Goal: Obtain resource: Obtain resource

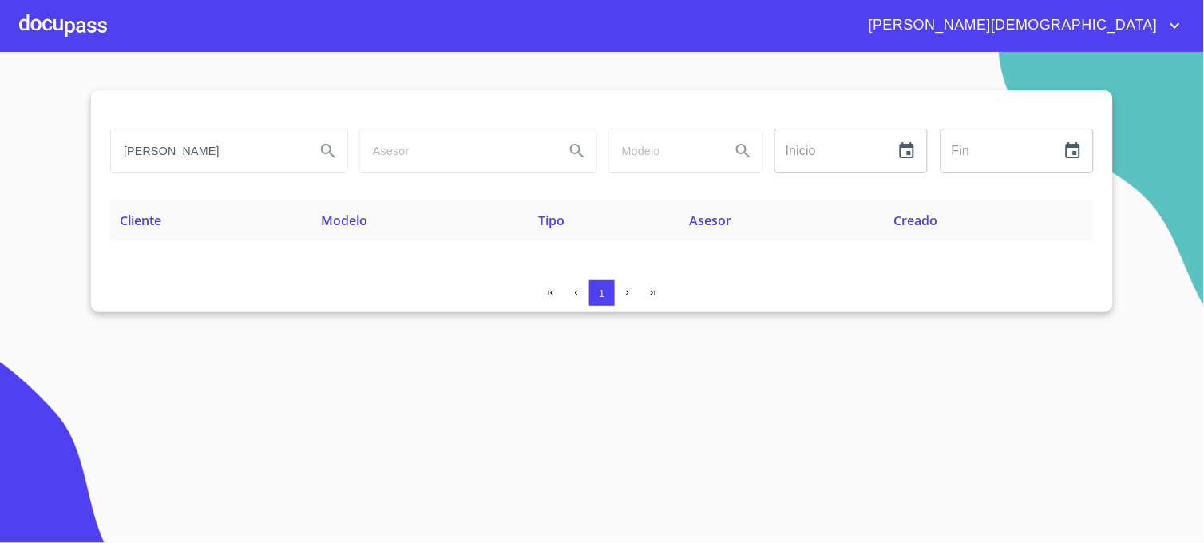
drag, startPoint x: 230, startPoint y: 147, endPoint x: 78, endPoint y: 156, distance: 152.0
click at [78, 156] on section "[PERSON_NAME] Inicio ​ Fin ​ Cliente Modelo Tipo Asesor Creado 1" at bounding box center [602, 297] width 1204 height 491
type input "[PERSON_NAME] VALENCIA"
click at [342, 156] on button "Search" at bounding box center [328, 151] width 38 height 38
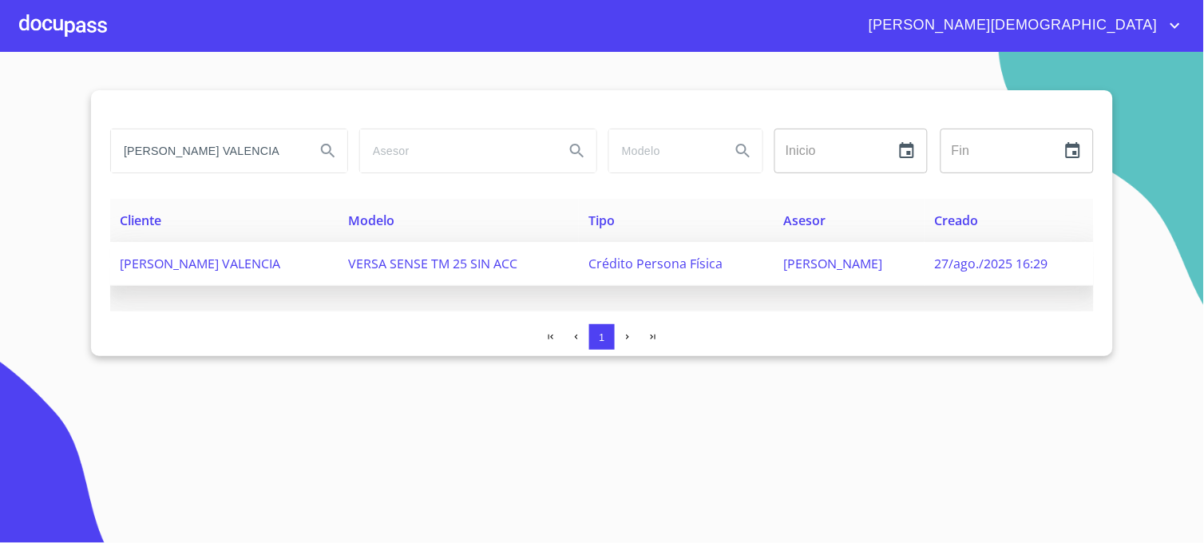
click at [723, 269] on span "Crédito Persona Física" at bounding box center [655, 264] width 134 height 18
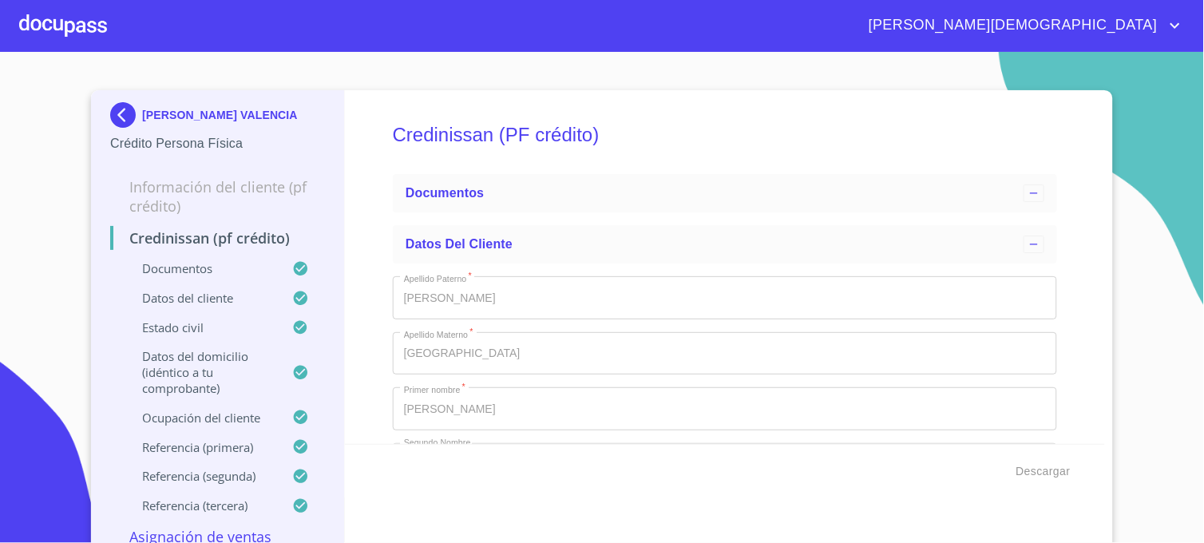
type input "7 de jun. de 2024"
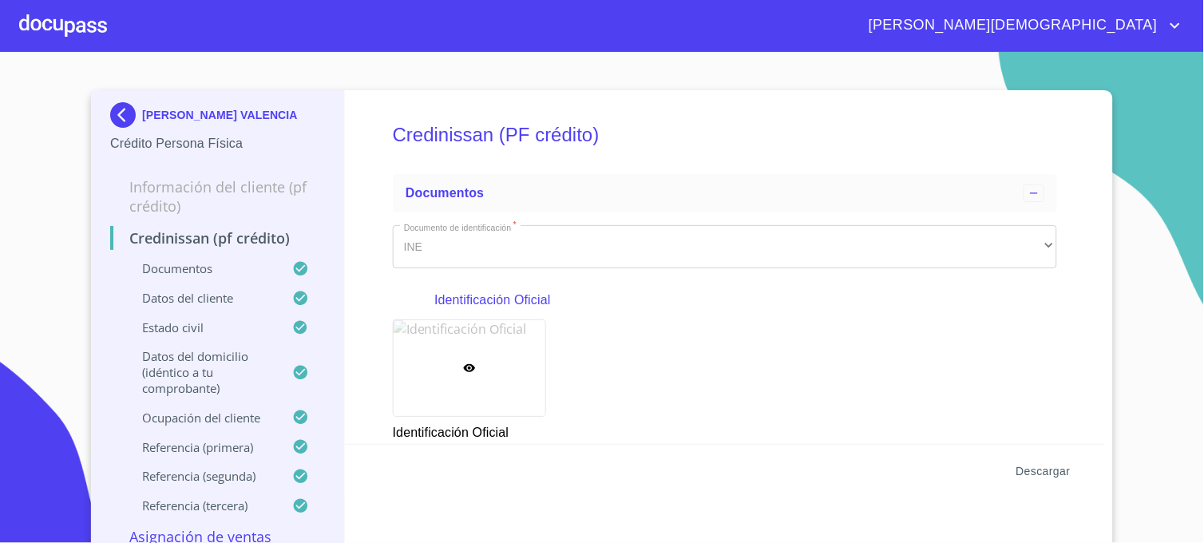
click at [1036, 473] on span "Descargar" at bounding box center [1043, 471] width 54 height 20
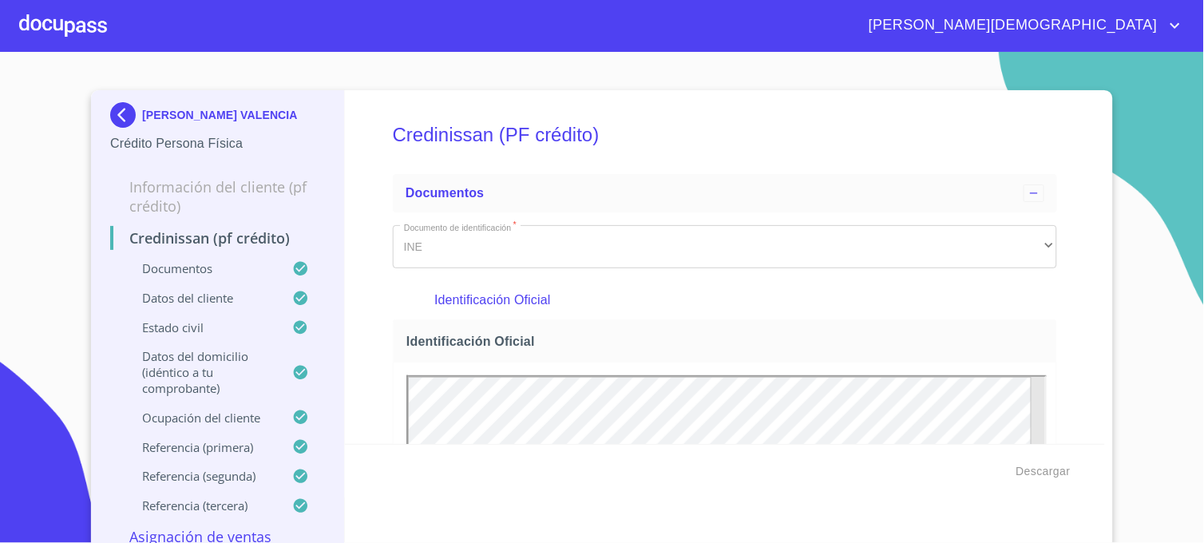
click at [1145, 148] on section "[PERSON_NAME] VALENCIA Crédito Persona Física Información del cliente (PF crédi…" at bounding box center [602, 297] width 1204 height 491
click at [110, 117] on img at bounding box center [126, 115] width 32 height 26
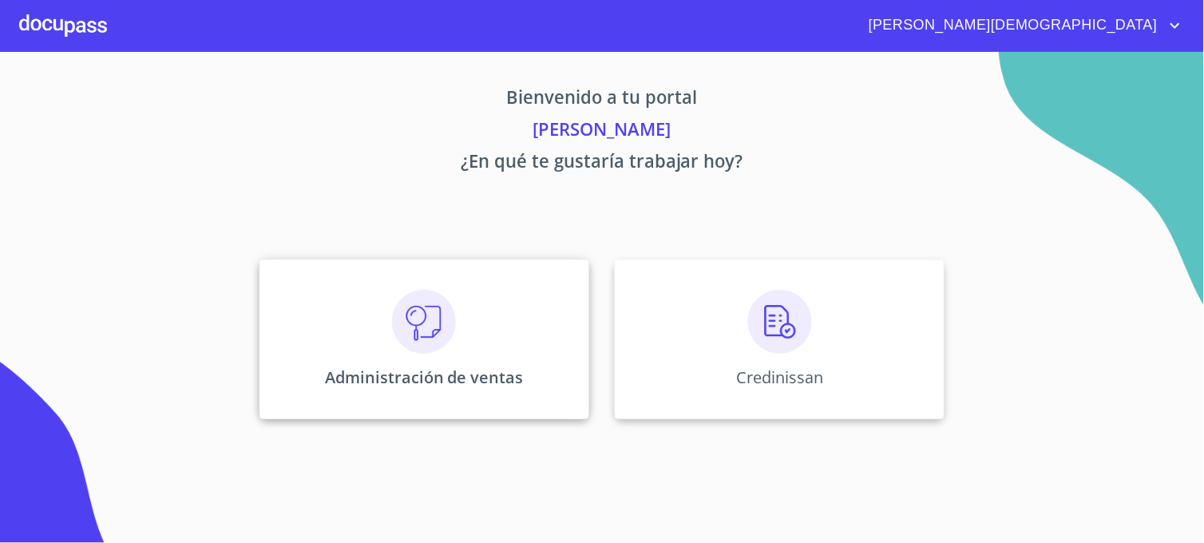
click at [332, 409] on div "Administración de ventas" at bounding box center [424, 339] width 330 height 160
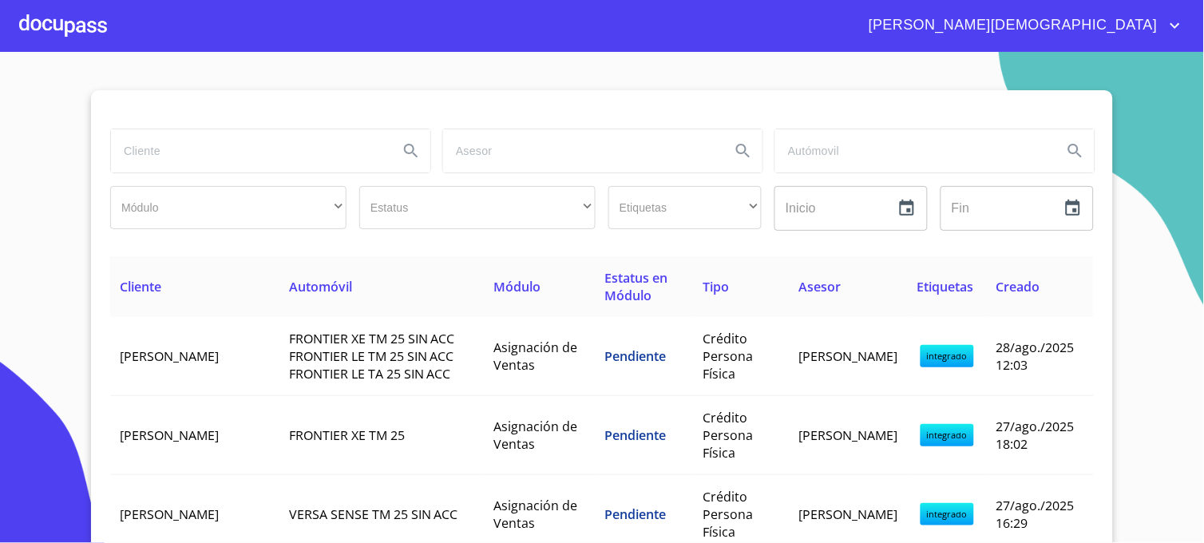
click at [232, 156] on input "search" at bounding box center [248, 150] width 275 height 43
type input "PRISCILA CORDERO"
click at [412, 148] on icon "Search" at bounding box center [411, 150] width 19 height 19
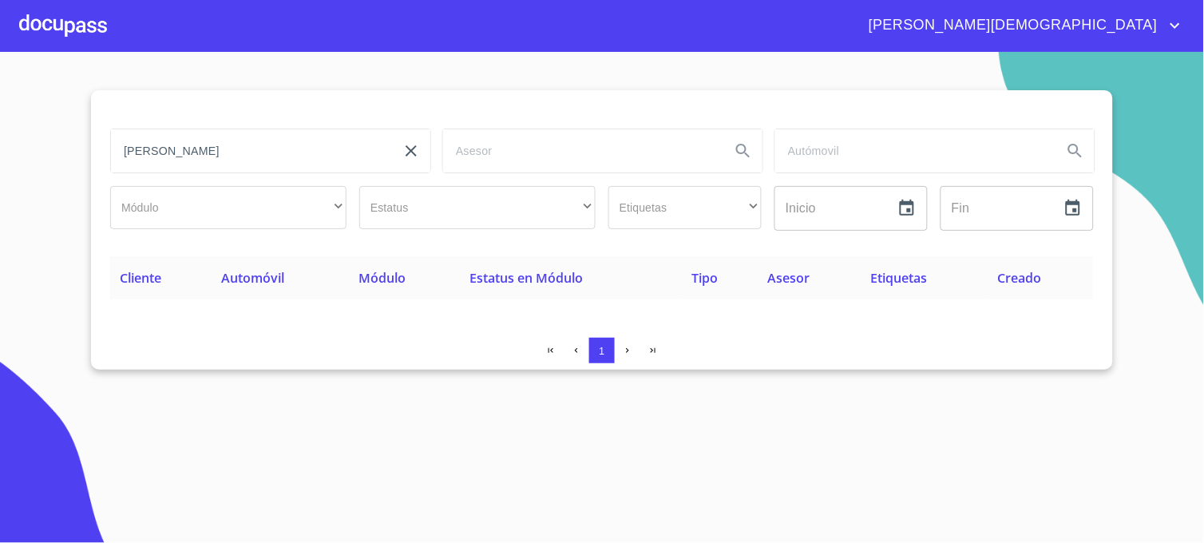
click at [414, 152] on icon "clear input" at bounding box center [411, 150] width 11 height 11
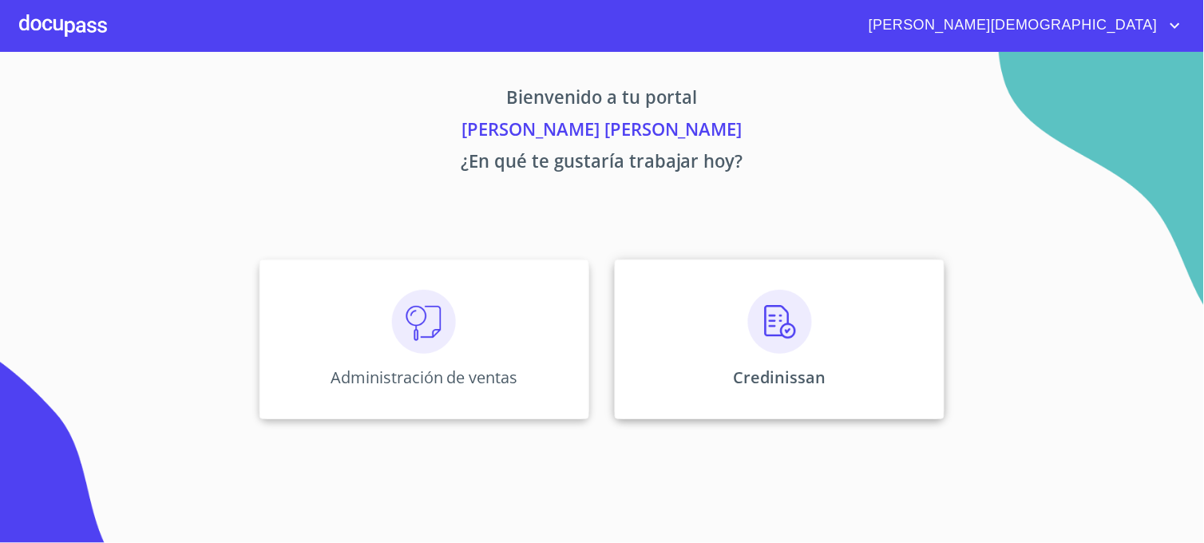
click at [717, 375] on div "Credinissan" at bounding box center [780, 339] width 330 height 160
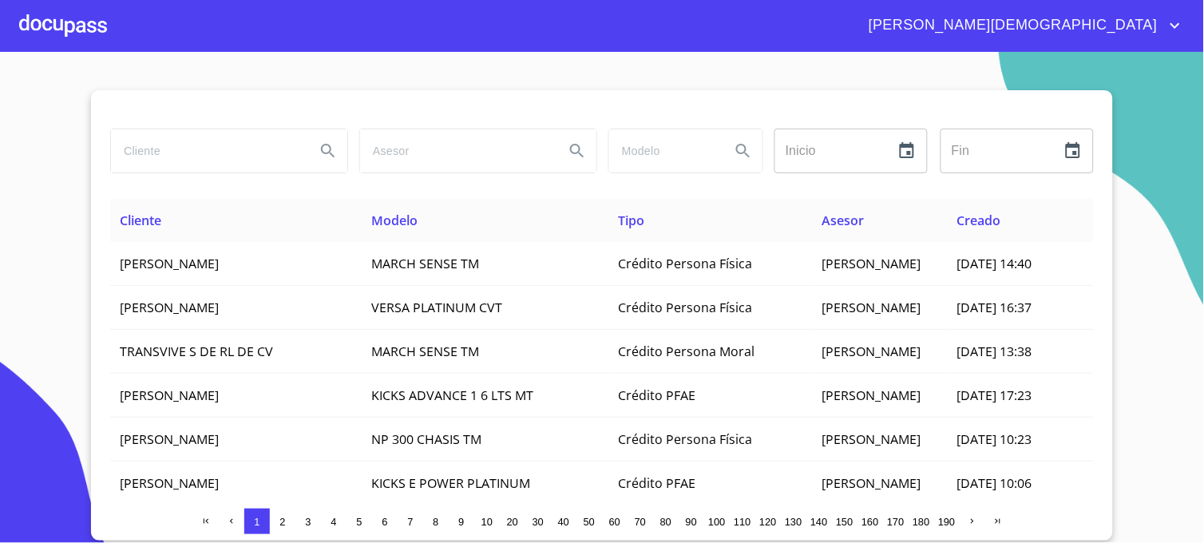
click at [189, 158] on input "search" at bounding box center [207, 150] width 192 height 43
type input "[PERSON_NAME] VALENCIA"
click at [319, 146] on icon "Search" at bounding box center [328, 150] width 19 height 19
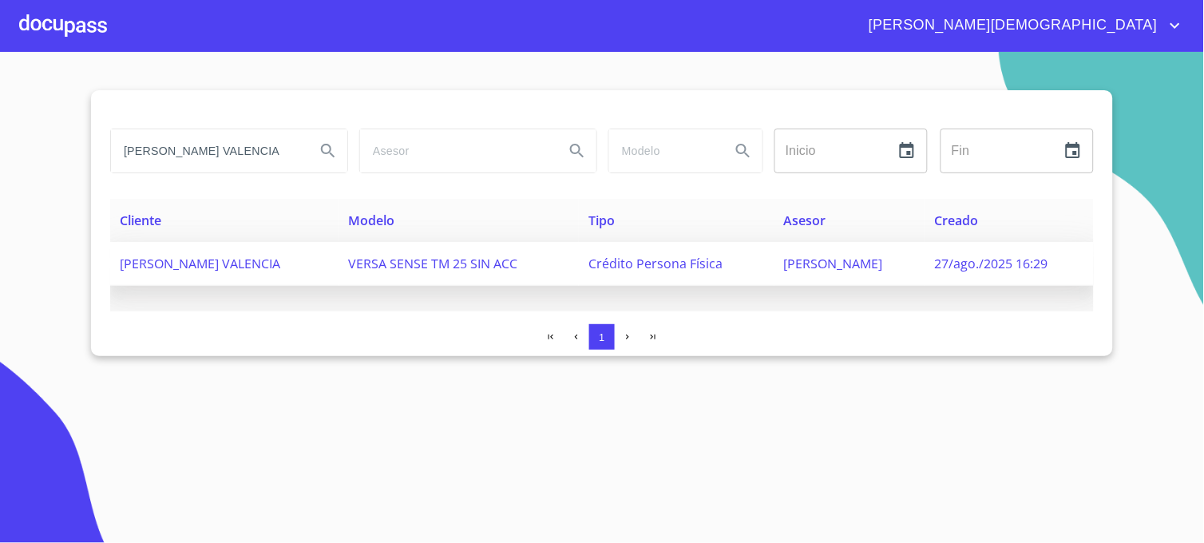
click at [712, 267] on span "Crédito Persona Física" at bounding box center [655, 264] width 134 height 18
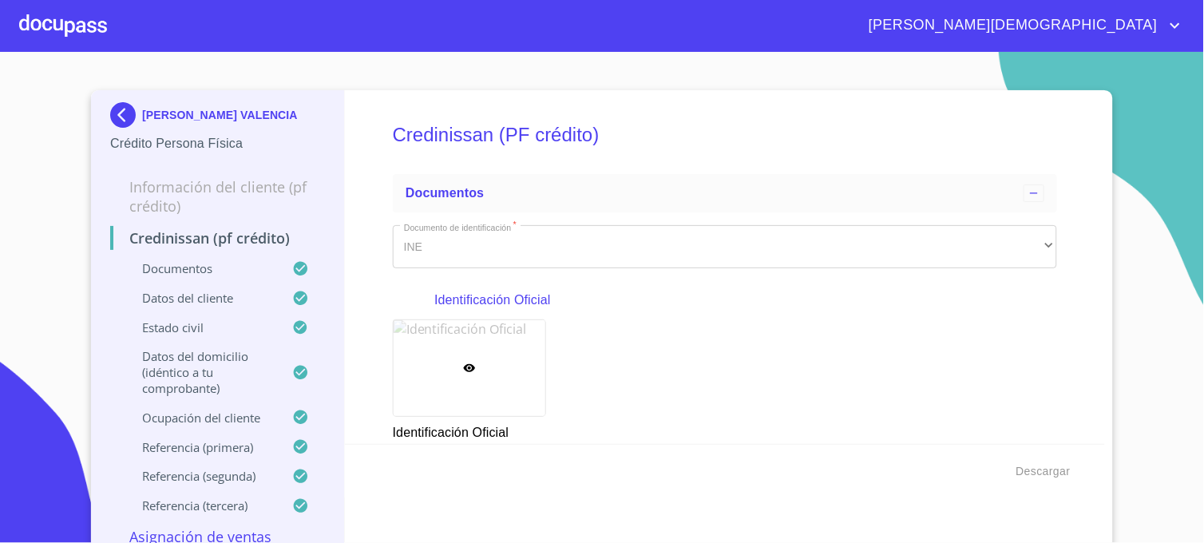
click at [208, 299] on p "Datos del cliente" at bounding box center [201, 298] width 182 height 16
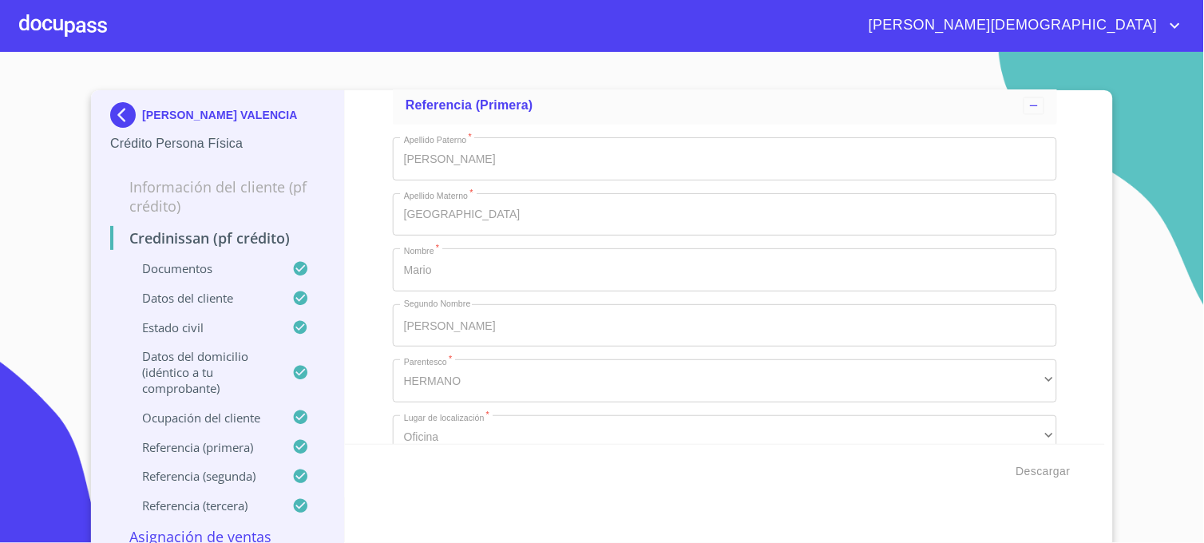
scroll to position [7540, 0]
